Goal: Task Accomplishment & Management: Use online tool/utility

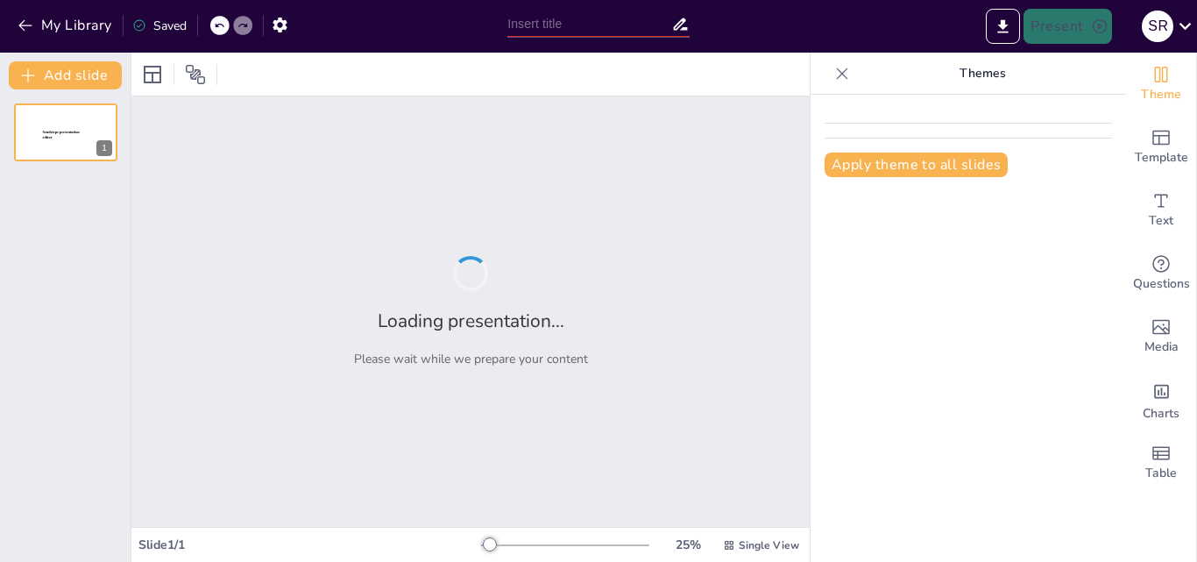
type input "Aplicación de la Norma Oficial Mexicana en Obras de Construcción"
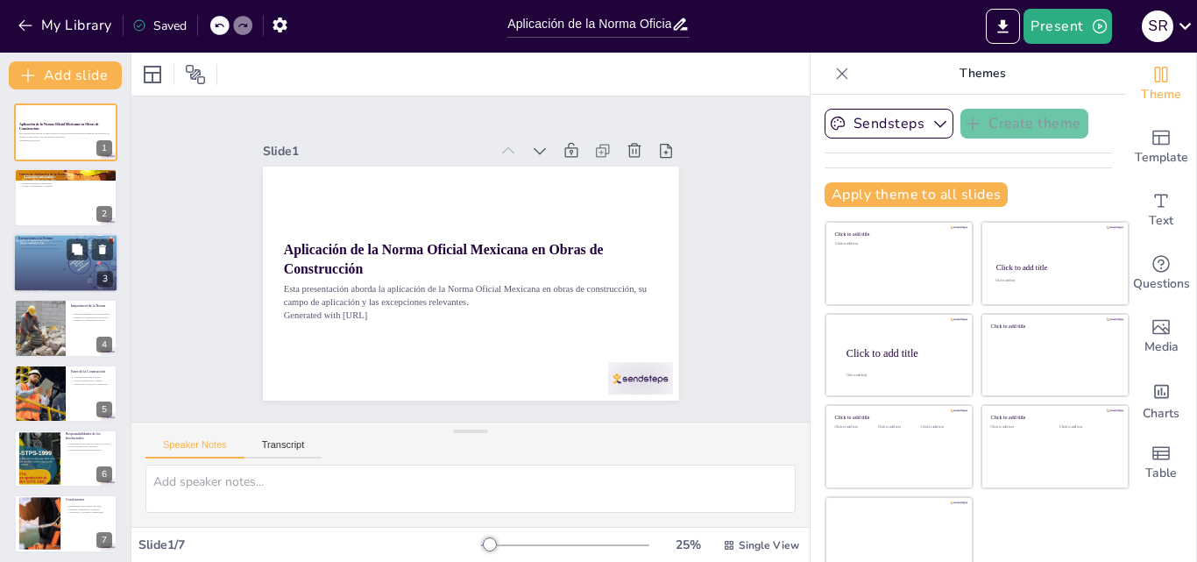
click at [58, 254] on div at bounding box center [65, 263] width 105 height 60
type textarea "La exención para actividades de mantenimiento es crucial, ya que permite que lo…"
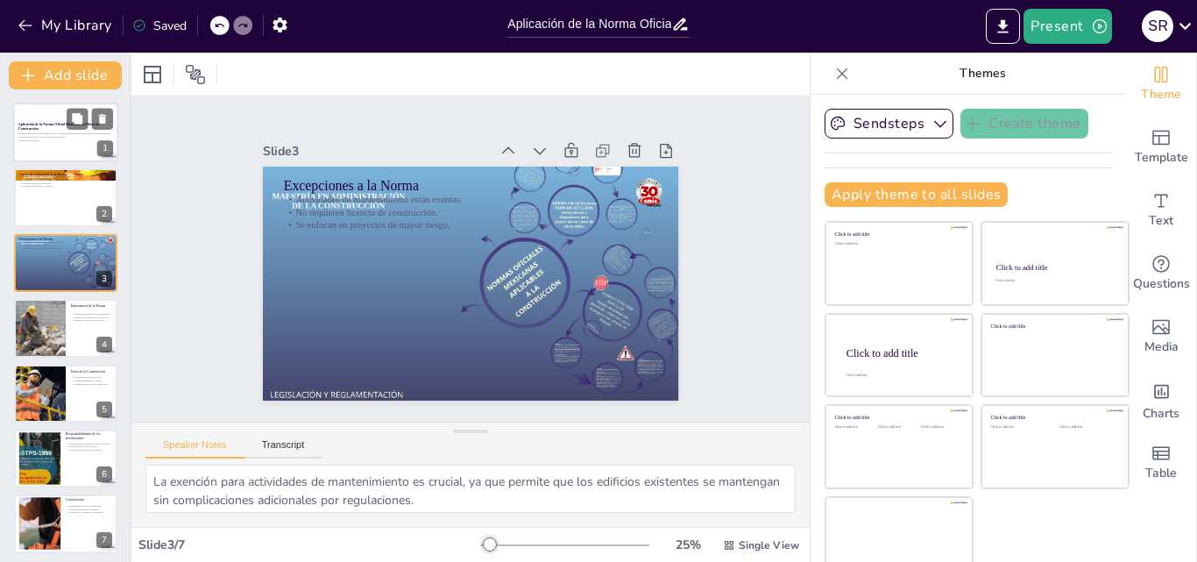
click at [48, 132] on p "Esta presentación aborda la aplicación de la Norma Oficial Mexicana en obras de…" at bounding box center [65, 135] width 95 height 6
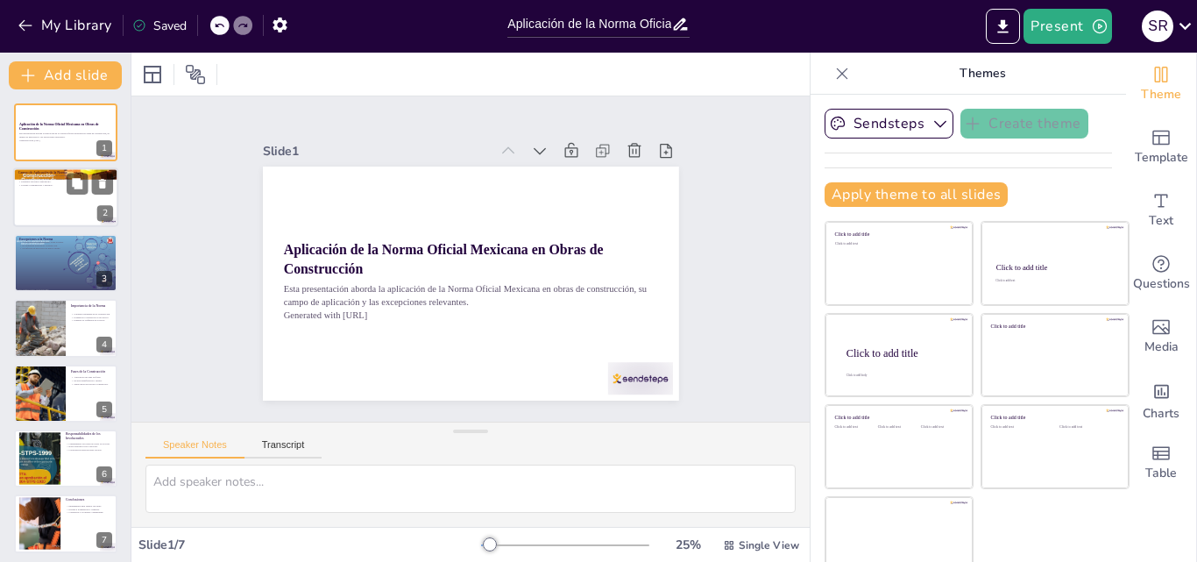
click at [56, 203] on div at bounding box center [65, 198] width 105 height 60
type textarea "La aplicación universal de la norma asegura que cada proyecto de construcción c…"
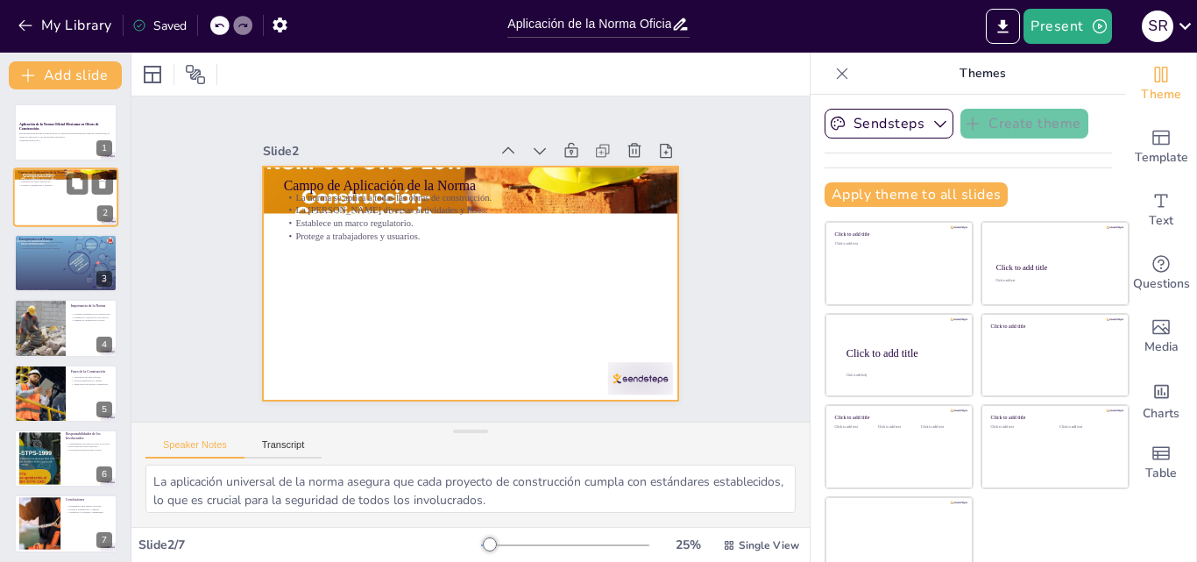
click at [55, 191] on div at bounding box center [65, 198] width 105 height 60
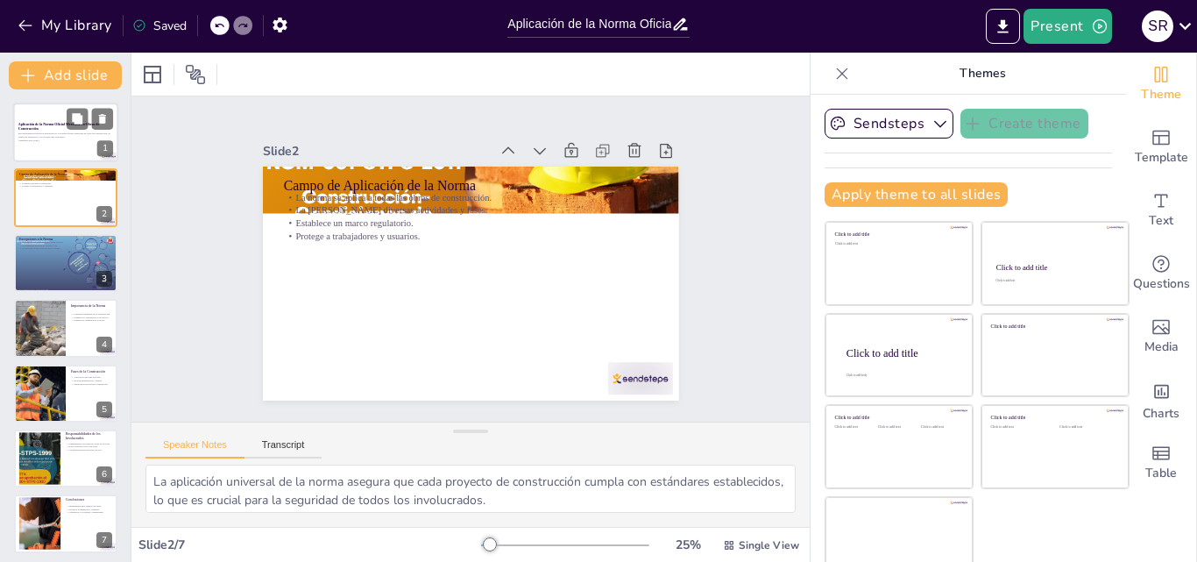
click at [45, 133] on p "Esta presentación aborda la aplicación de la Norma Oficial Mexicana en obras de…" at bounding box center [65, 135] width 95 height 6
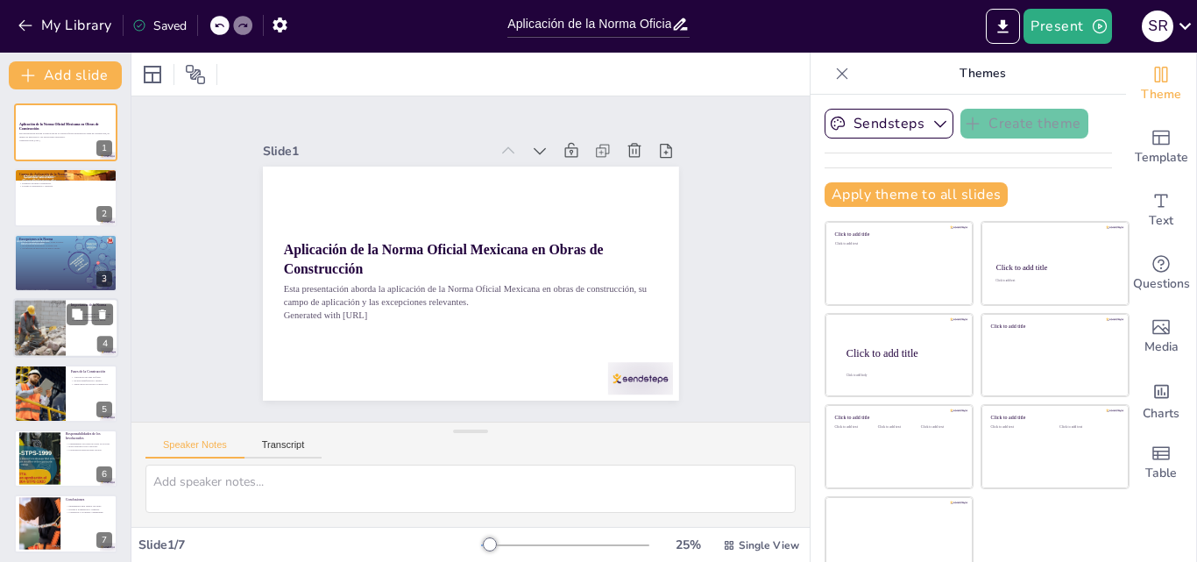
click at [58, 330] on div at bounding box center [40, 328] width 60 height 60
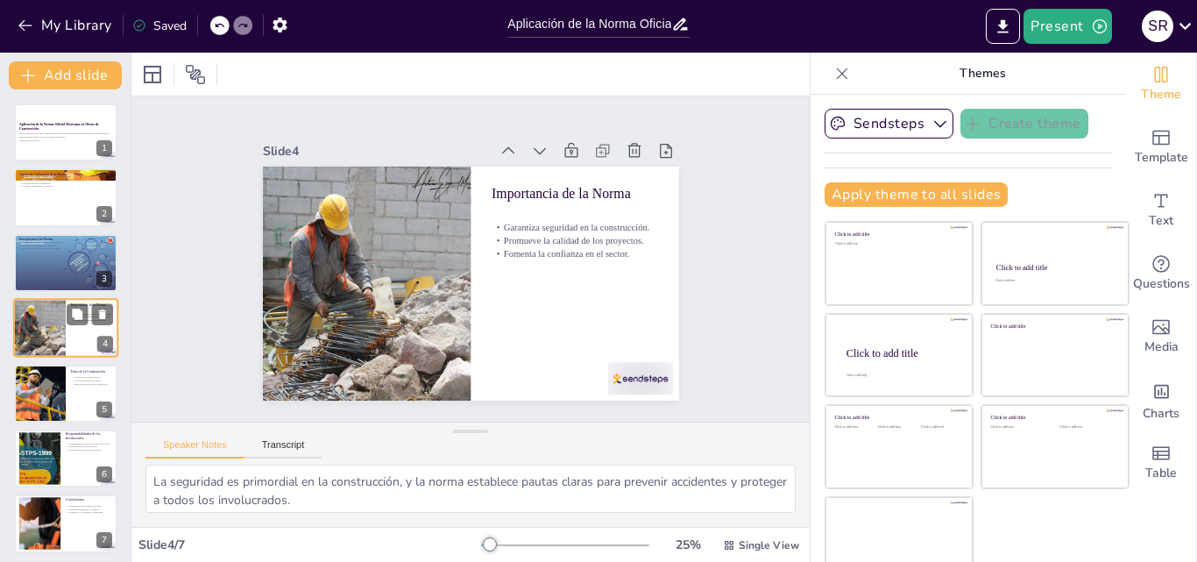
scroll to position [2, 0]
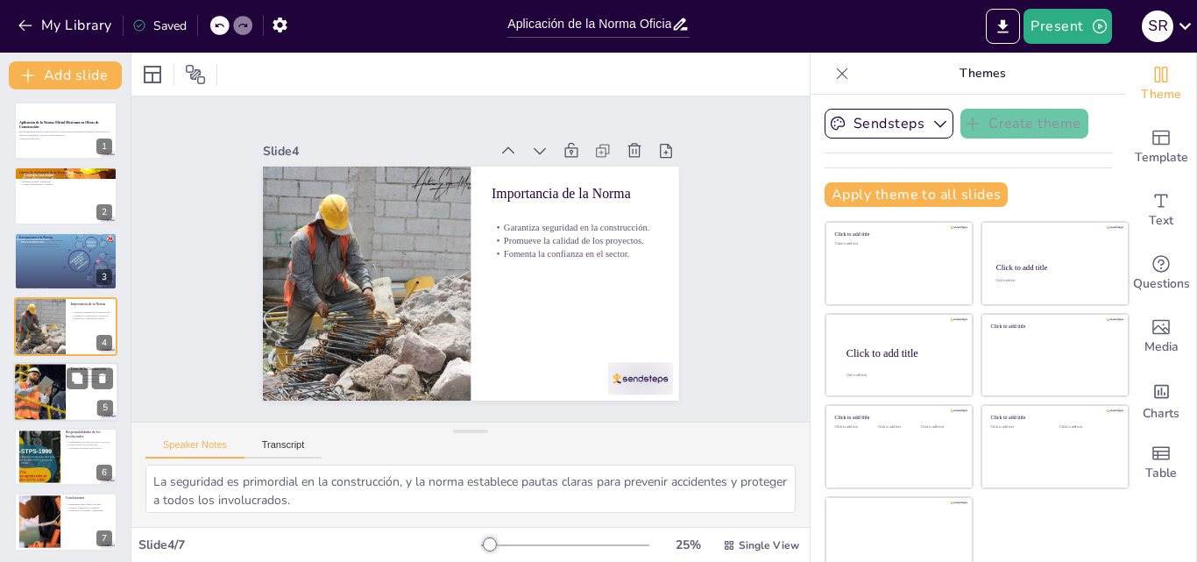
click at [58, 368] on div at bounding box center [39, 392] width 89 height 60
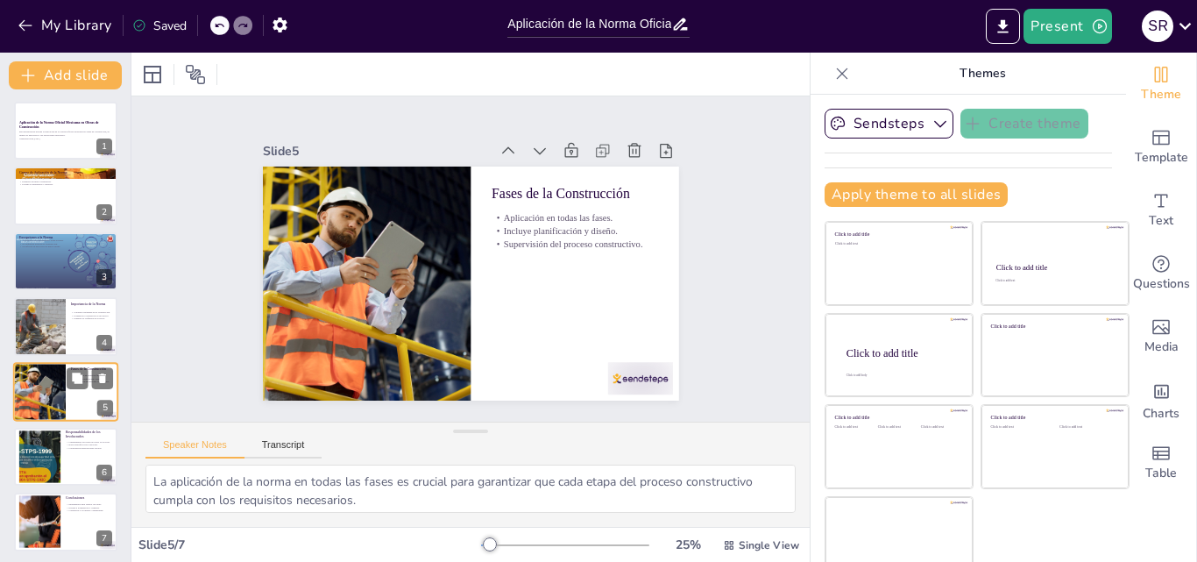
scroll to position [5, 0]
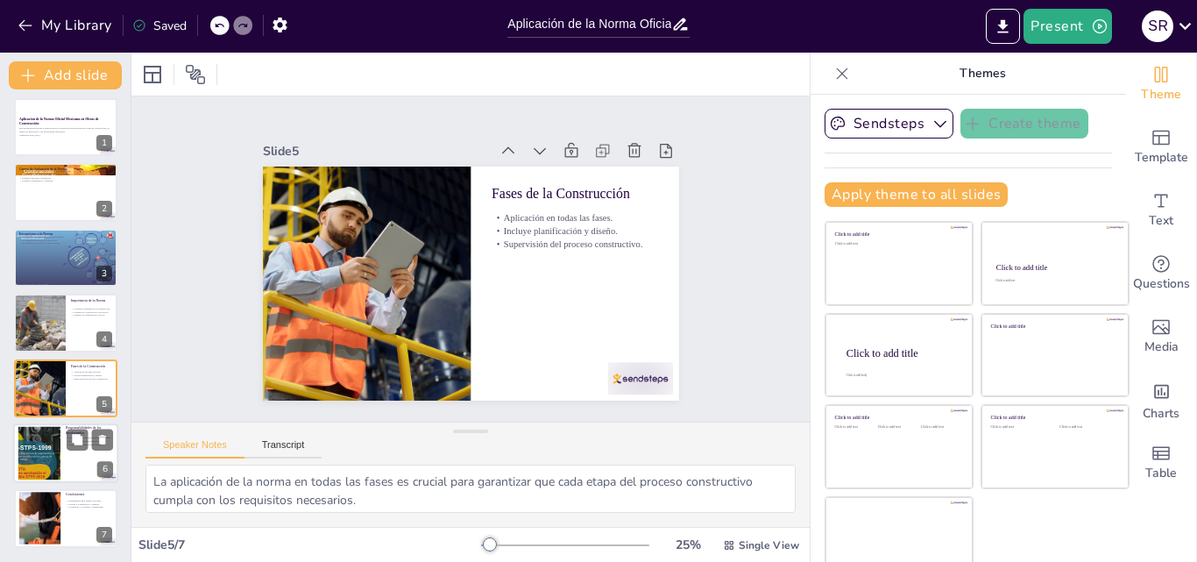
click at [56, 433] on div at bounding box center [39, 453] width 95 height 53
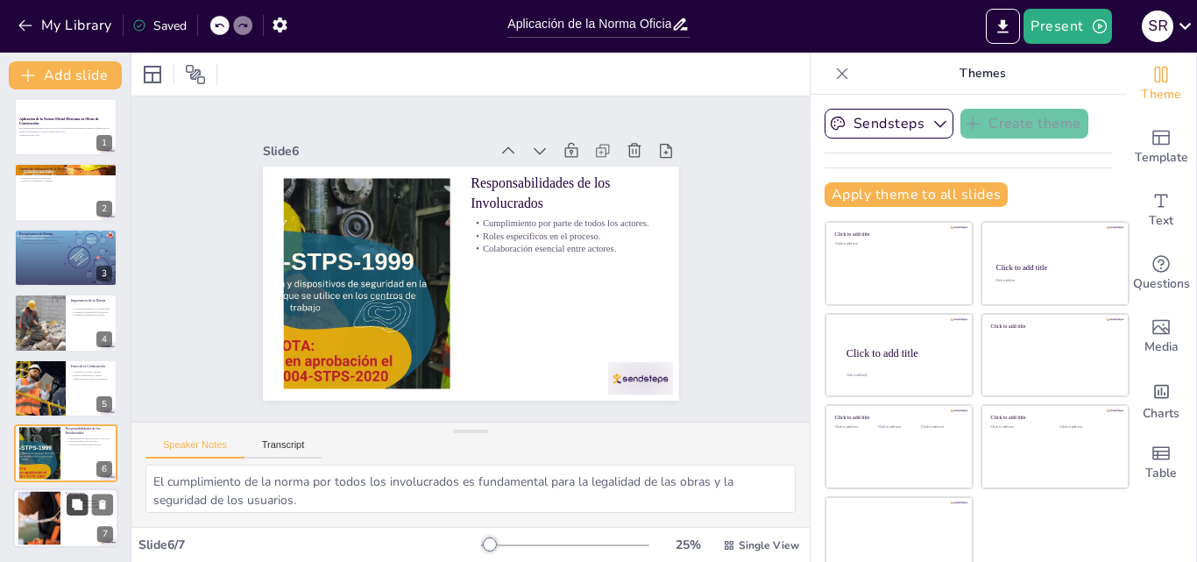
click at [71, 504] on icon at bounding box center [77, 504] width 12 height 12
type textarea "La regulación a través de la norma es esencial para mantener estándares de cali…"
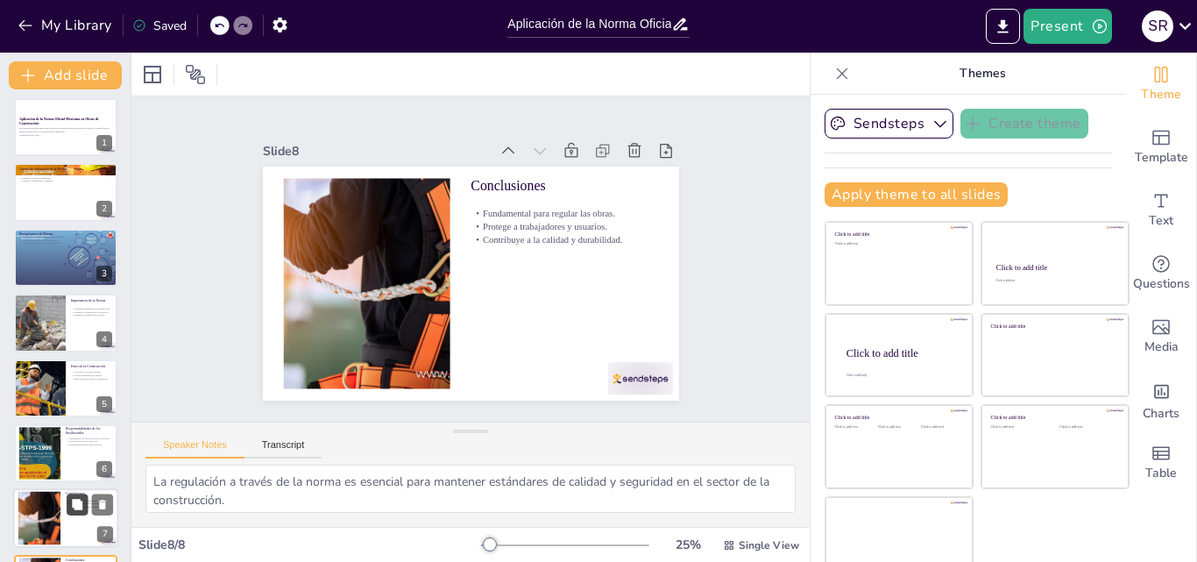
scroll to position [70, 0]
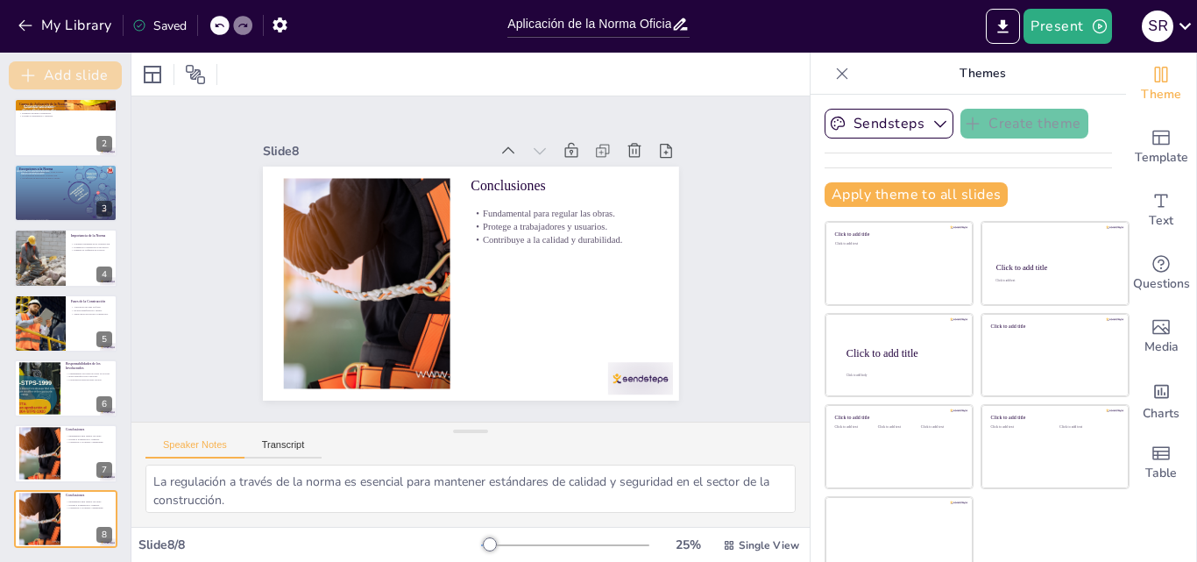
click at [89, 73] on button "Add slide" at bounding box center [65, 75] width 113 height 28
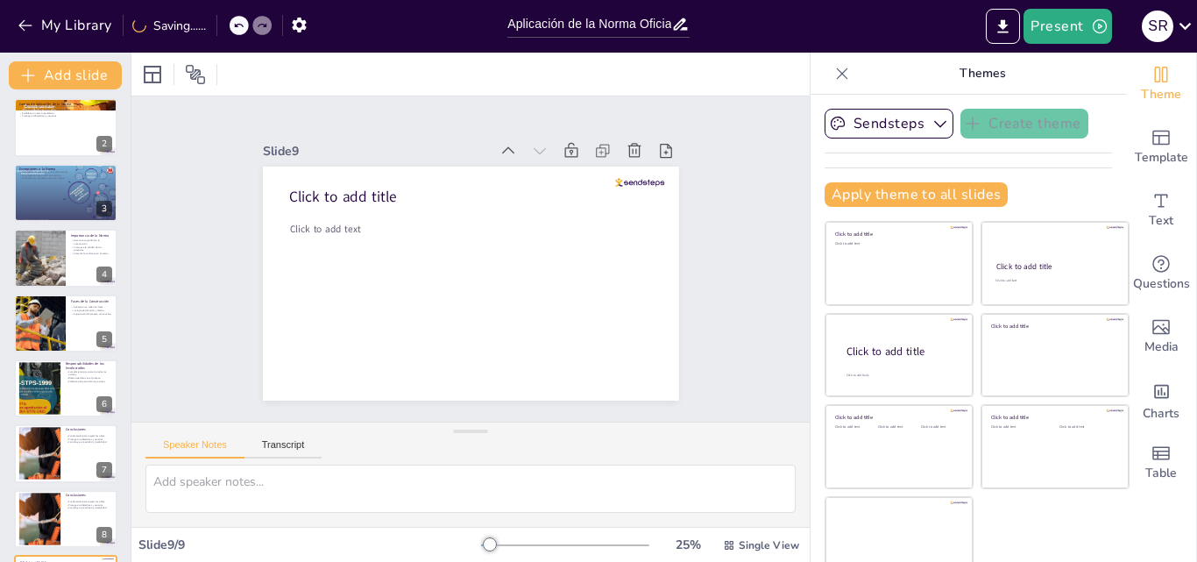
scroll to position [0, 0]
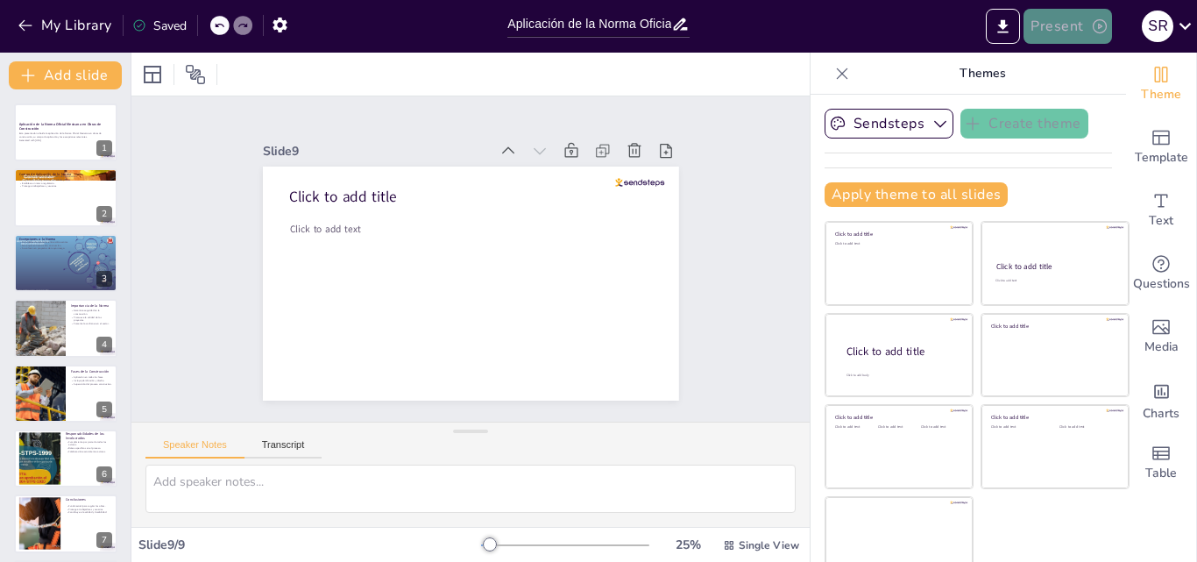
click at [1058, 24] on button "Present" at bounding box center [1067, 26] width 88 height 35
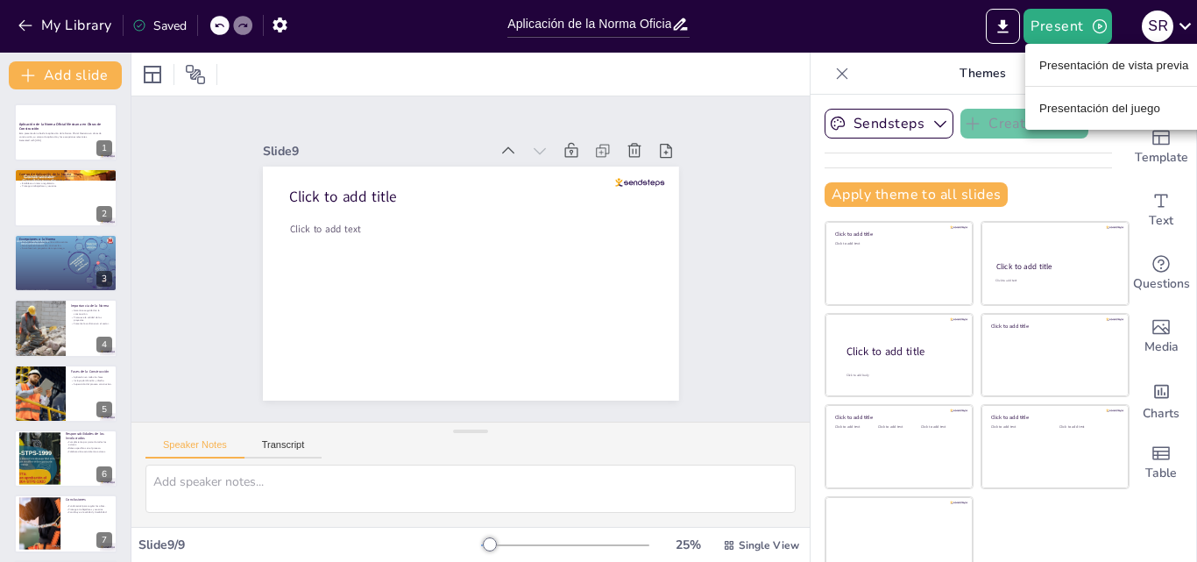
click at [1076, 65] on font "Presentación de vista previa" at bounding box center [1114, 65] width 150 height 13
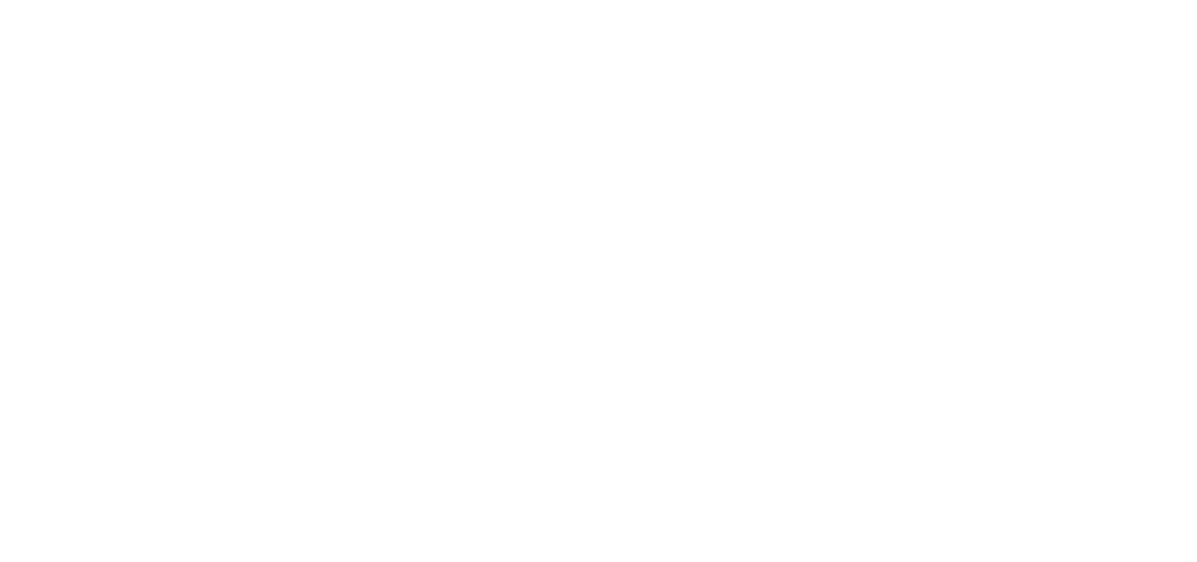
click at [123, 0] on html at bounding box center [598, 0] width 1197 height 0
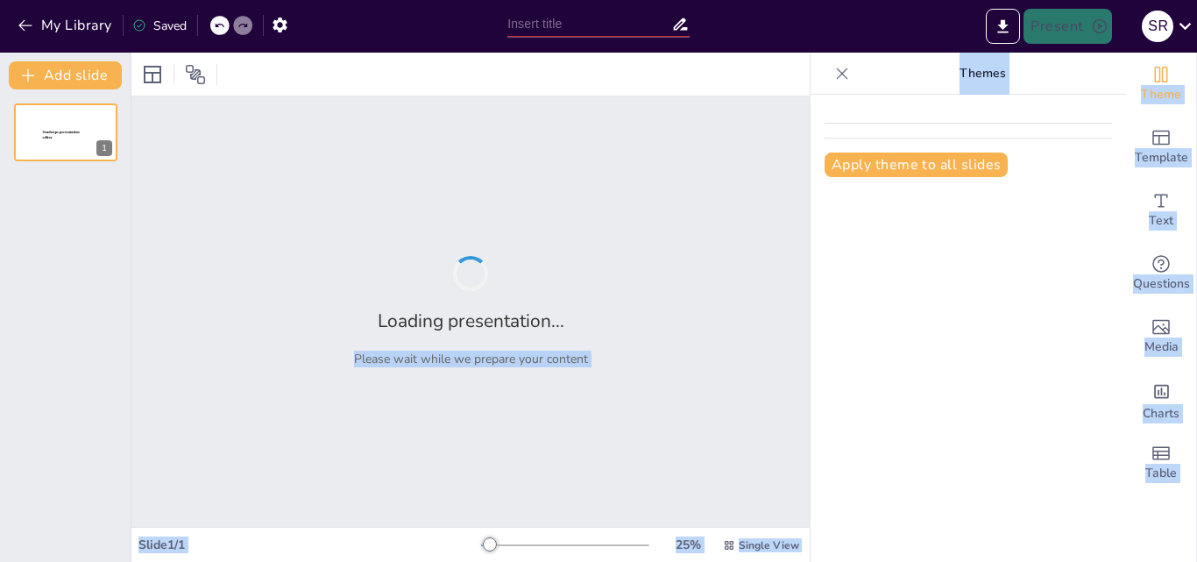
type input "Aplicación de la Norma Oficial Mexicana en Obras de Construcción"
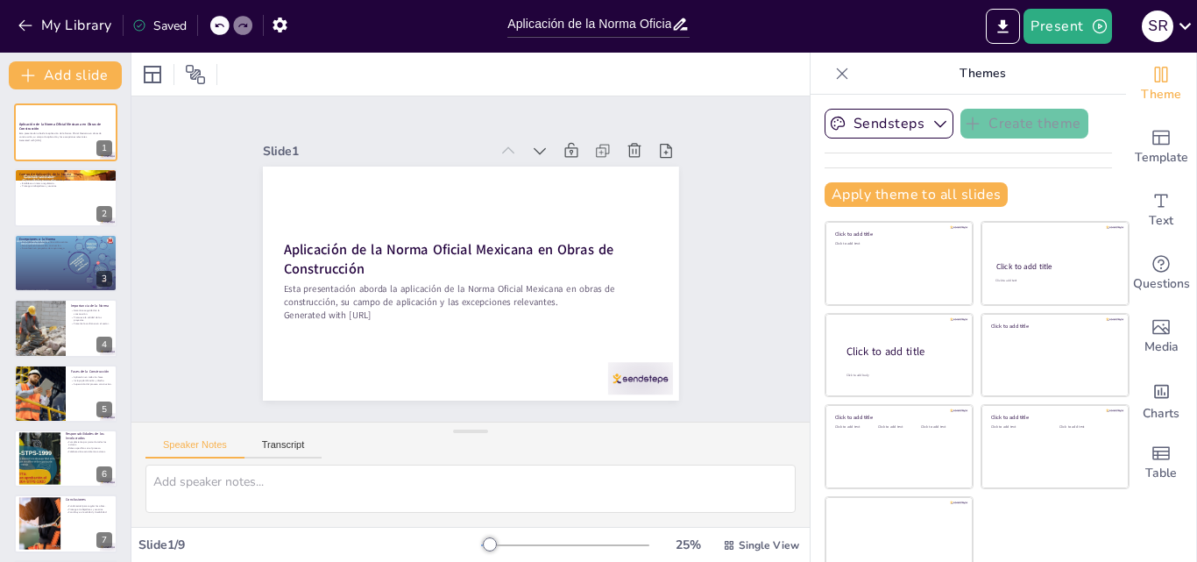
drag, startPoint x: 205, startPoint y: 74, endPoint x: 122, endPoint y: 491, distance: 425.2
click at [123, 486] on html "My Library Saved Aplicación de la Norma Oficial Mexicana en Obras de Construcci…" at bounding box center [598, 281] width 1197 height 562
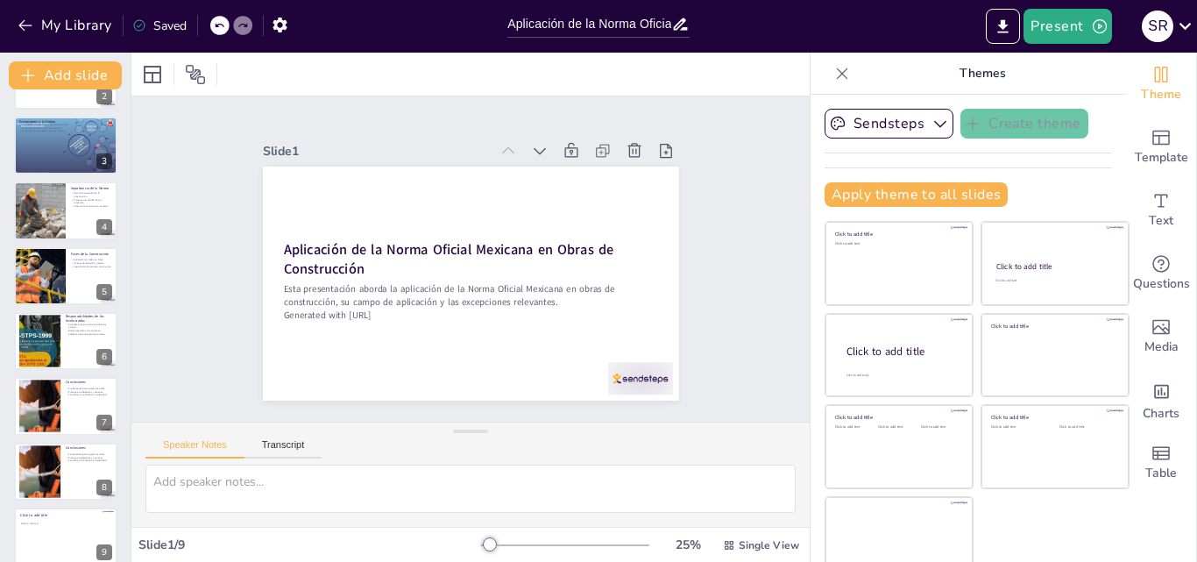
scroll to position [135, 0]
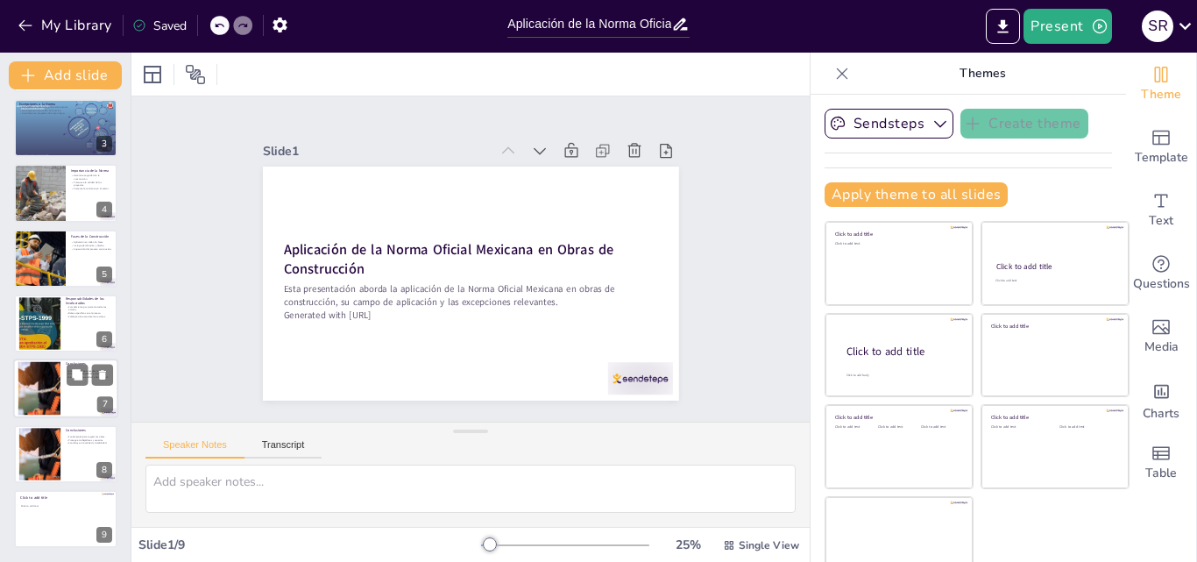
click at [52, 392] on div at bounding box center [39, 388] width 96 height 53
type textarea "La regulación a través de la norma es esencial para mantener estándares de cali…"
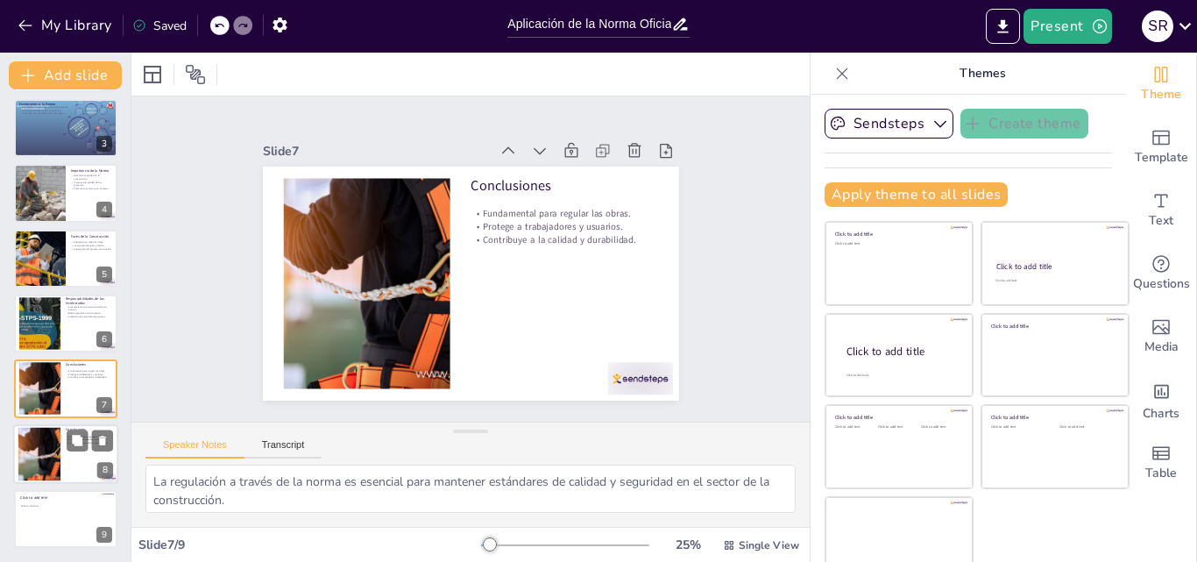
click at [53, 442] on div at bounding box center [39, 453] width 96 height 53
click at [43, 470] on div at bounding box center [39, 453] width 96 height 53
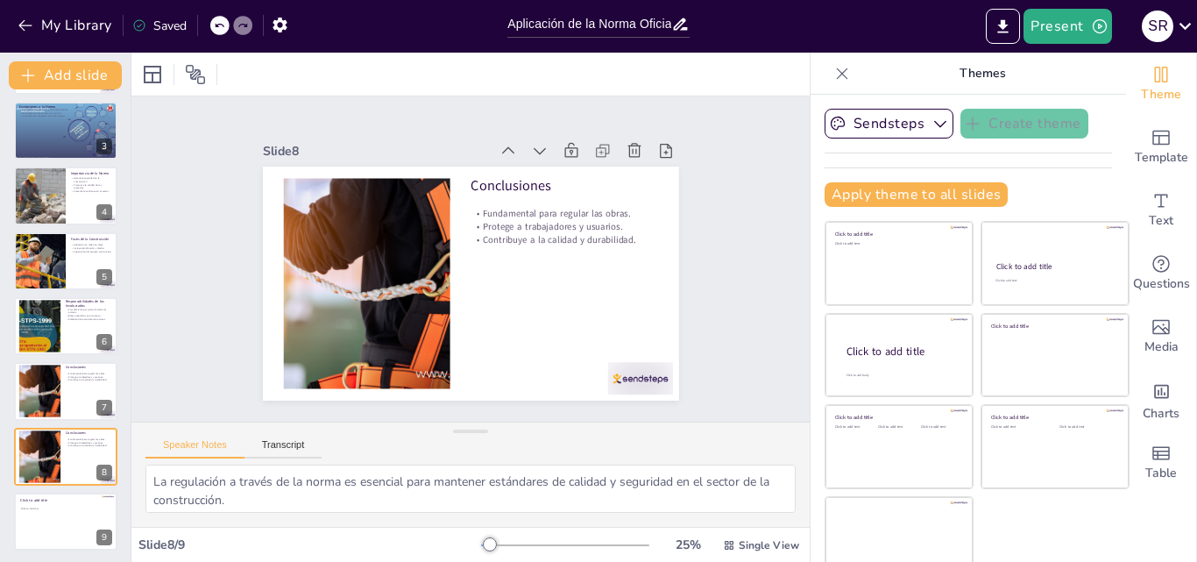
scroll to position [0, 0]
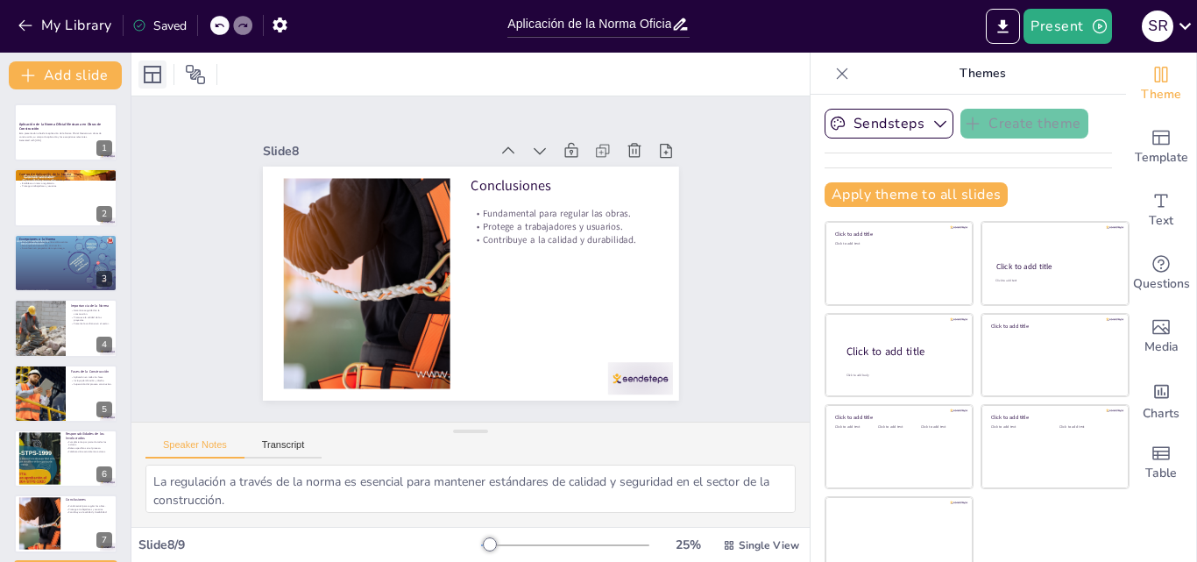
click at [150, 81] on icon at bounding box center [153, 75] width 18 height 18
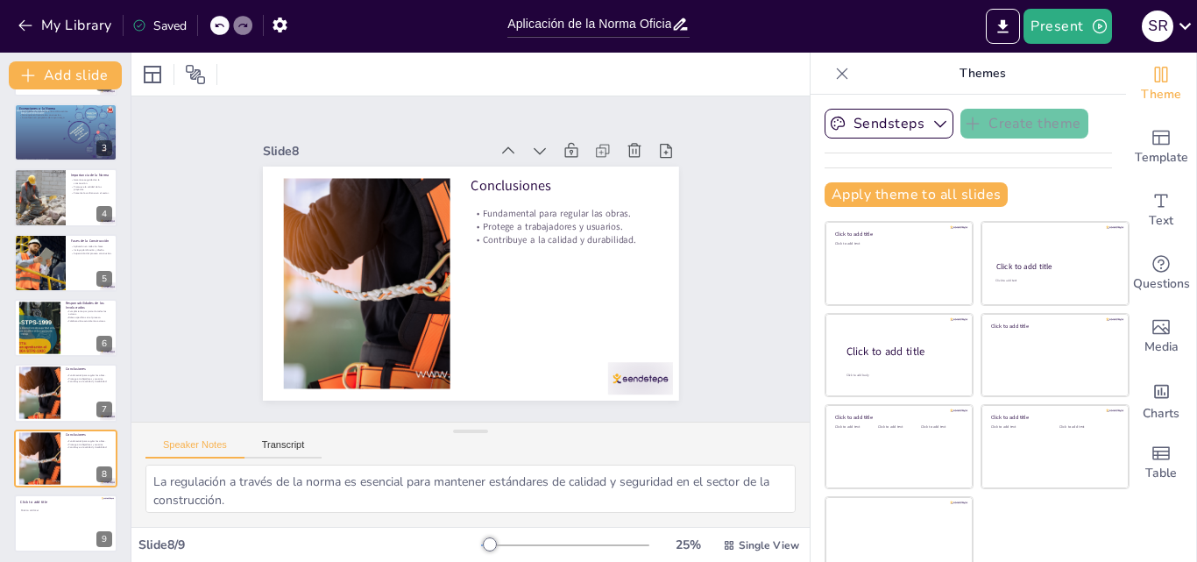
scroll to position [135, 0]
